Goal: Check status

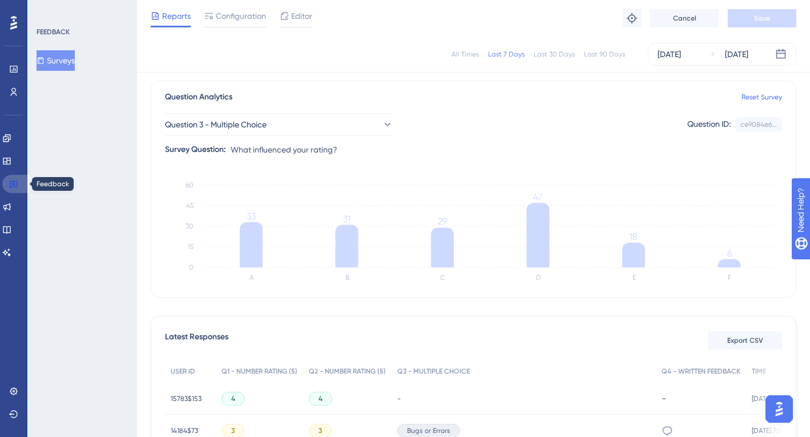
click at [22, 186] on link at bounding box center [15, 184] width 27 height 18
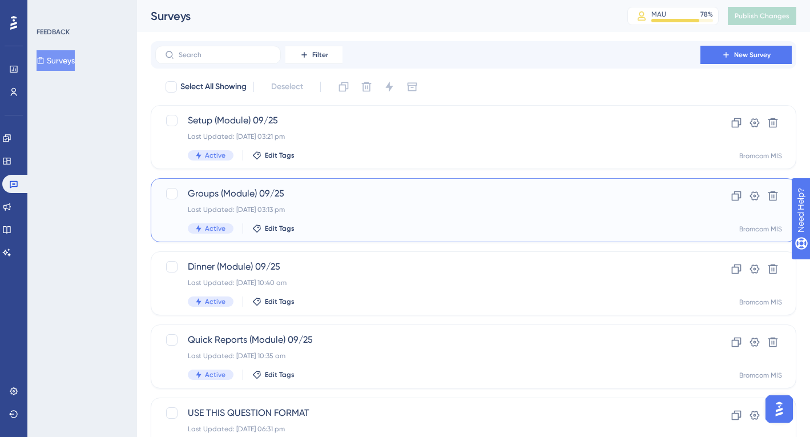
click at [297, 199] on span "Groups (Module) 09/25" at bounding box center [428, 194] width 480 height 14
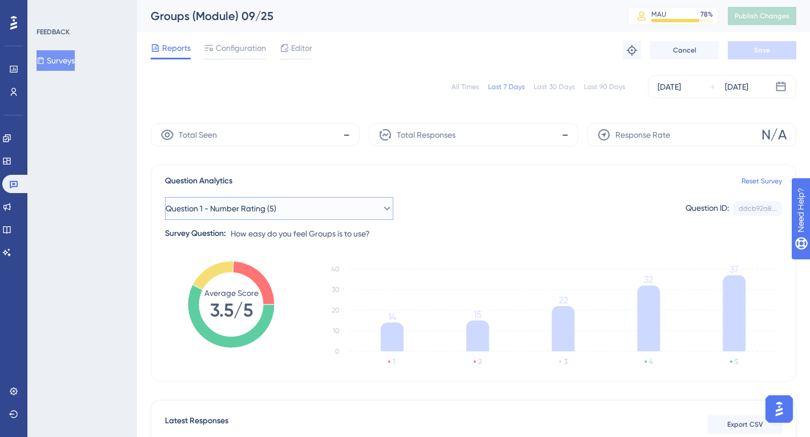
click at [320, 202] on button "Question 1 - Number Rating (5)" at bounding box center [279, 208] width 228 height 23
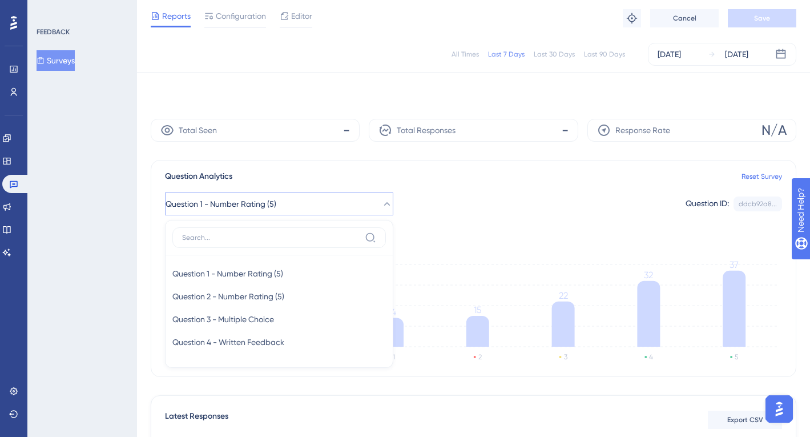
scroll to position [80, 0]
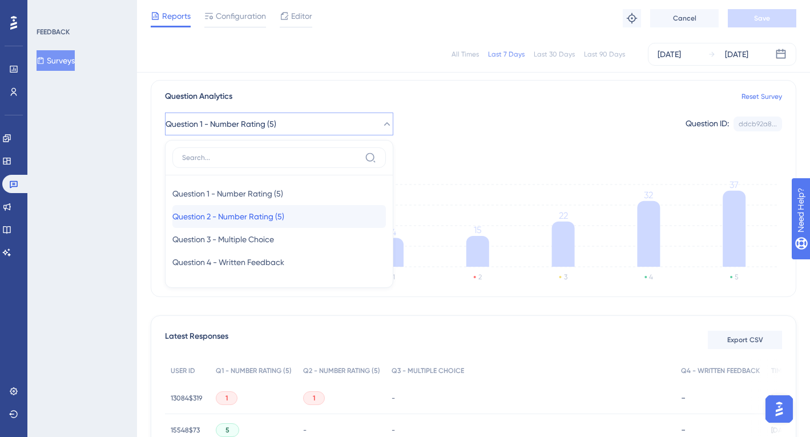
click at [309, 217] on div "Question 2 - Number Rating (5) Question 2 - Number Rating (5)" at bounding box center [279, 216] width 214 height 23
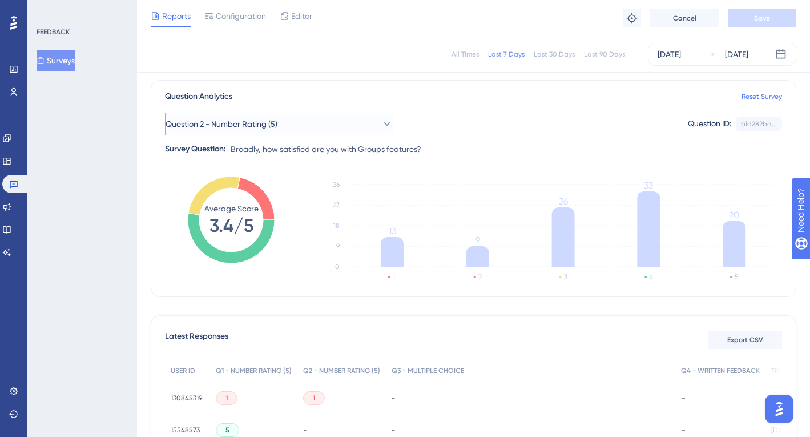
click at [325, 125] on button "Question 2 - Number Rating (5)" at bounding box center [279, 123] width 228 height 23
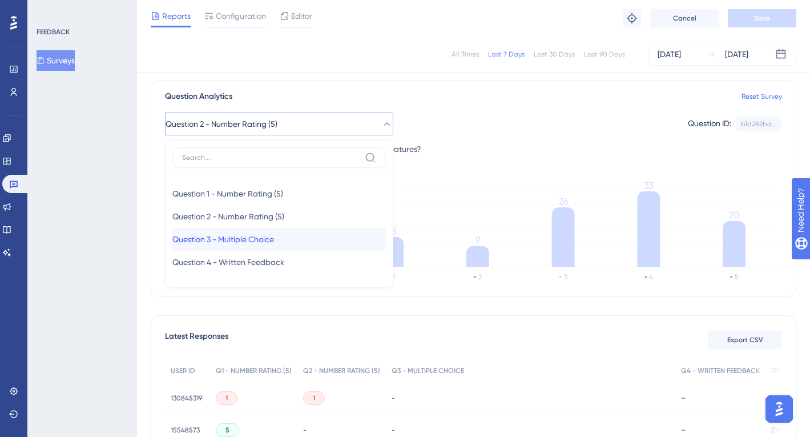
click at [288, 238] on div "Question 3 - Multiple Choice Question 3 - Multiple Choice" at bounding box center [279, 239] width 214 height 23
